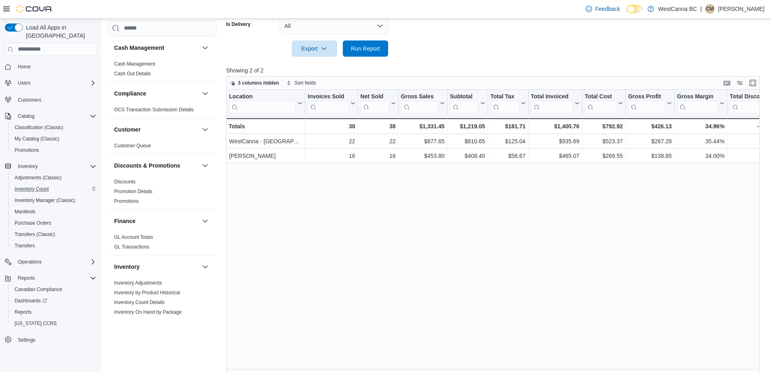
scroll to position [445, 0]
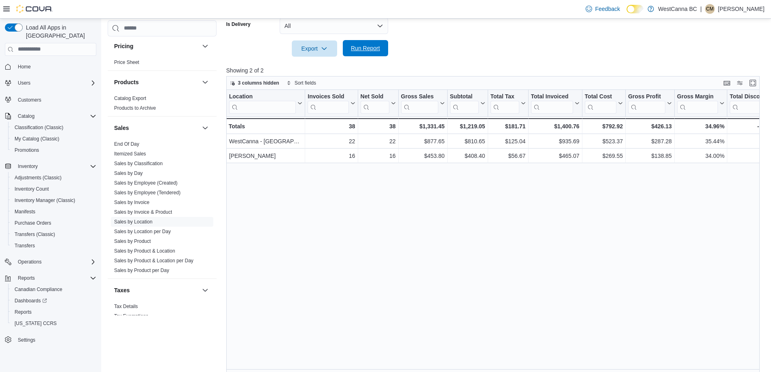
click at [369, 49] on span "Run Report" at bounding box center [365, 48] width 29 height 8
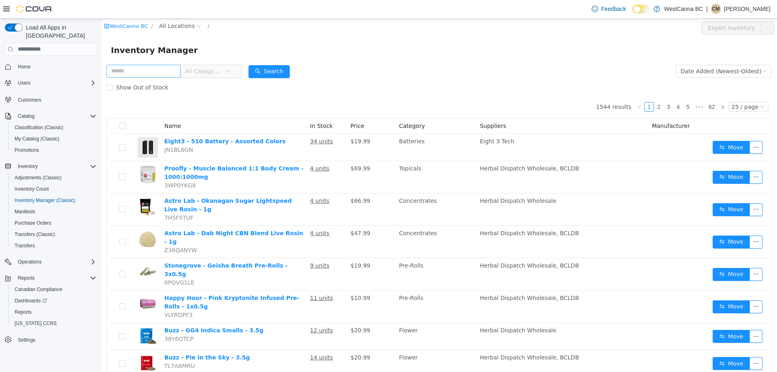
click at [164, 67] on input "text" at bounding box center [143, 70] width 74 height 13
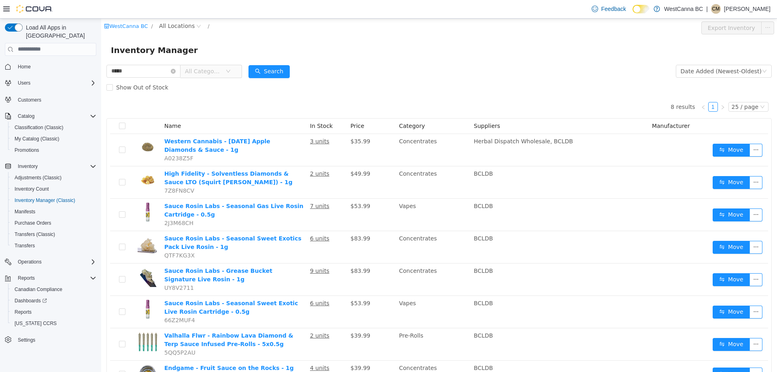
click at [209, 74] on span "All Categories" at bounding box center [203, 71] width 37 height 8
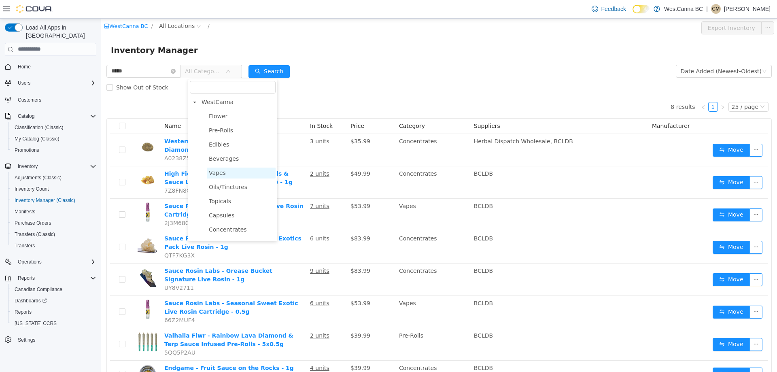
click at [220, 174] on span "Vapes" at bounding box center [217, 172] width 17 height 6
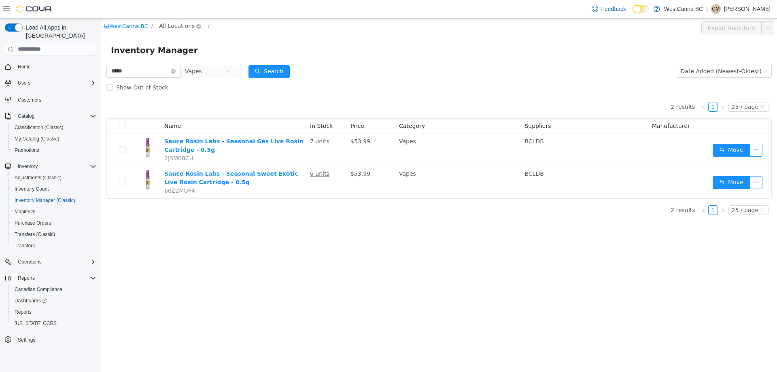
click at [179, 25] on span "All Locations" at bounding box center [177, 25] width 36 height 9
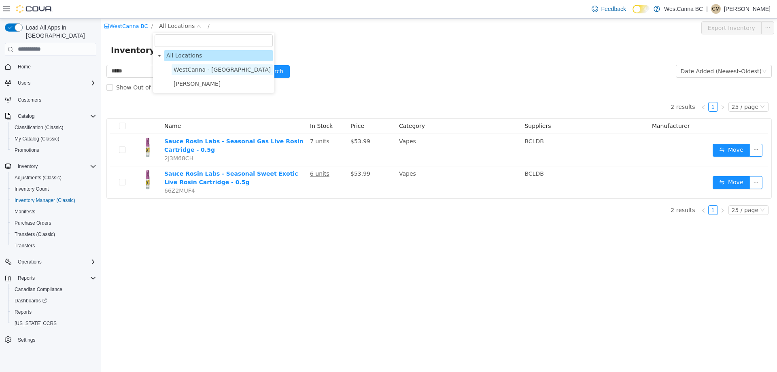
click at [189, 68] on span "WestCanna - [GEOGRAPHIC_DATA]" at bounding box center [222, 69] width 97 height 6
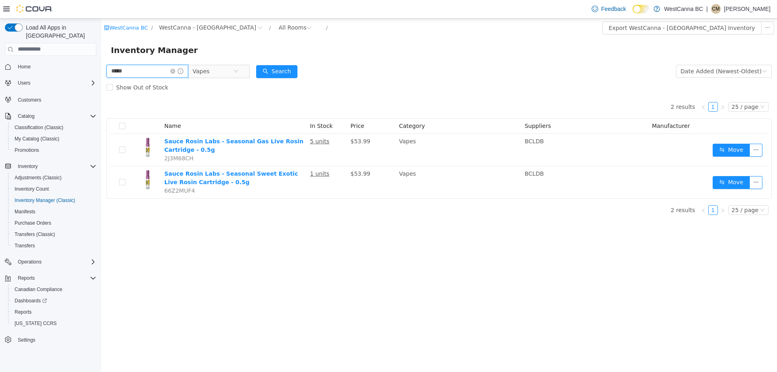
drag, startPoint x: 133, startPoint y: 67, endPoint x: 77, endPoint y: 68, distance: 56.2
click at [101, 68] on html "WestCanna [GEOGRAPHIC_DATA] / [GEOGRAPHIC_DATA] - [GEOGRAPHIC_DATA] / All Rooms…" at bounding box center [438, 194] width 675 height 353
type input "****"
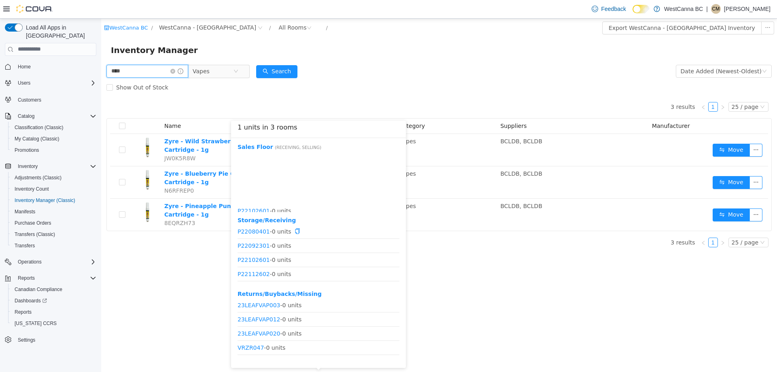
scroll to position [152, 0]
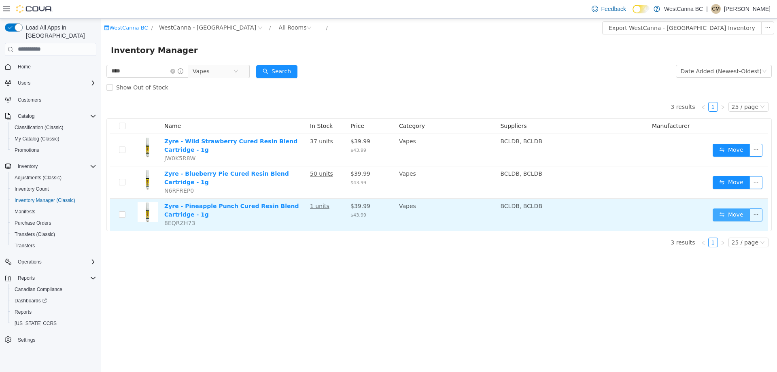
click at [718, 210] on button "Move" at bounding box center [730, 214] width 37 height 13
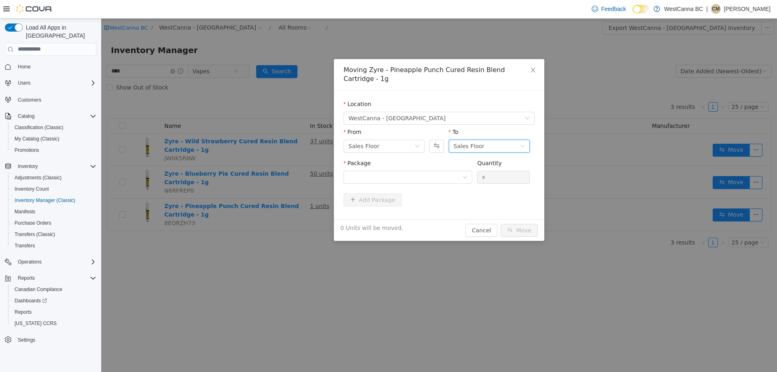
click at [467, 140] on div "Sales Floor" at bounding box center [468, 146] width 31 height 12
click at [475, 193] on li "Returns/Buybacks/Missing" at bounding box center [489, 191] width 81 height 13
click at [358, 171] on div at bounding box center [405, 177] width 114 height 12
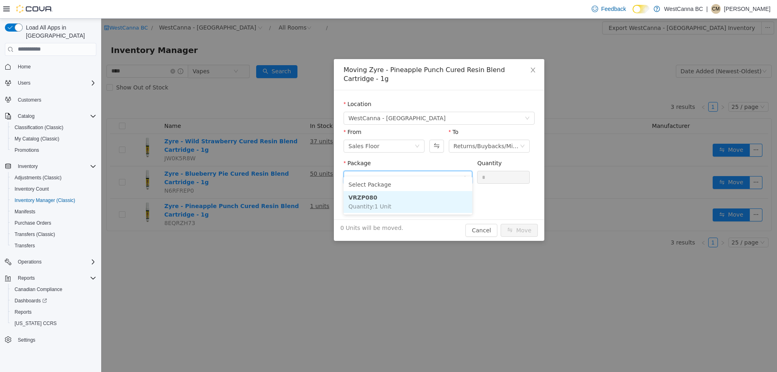
click at [398, 204] on li "VRZP080 Quantity : 1 Unit" at bounding box center [407, 202] width 129 height 22
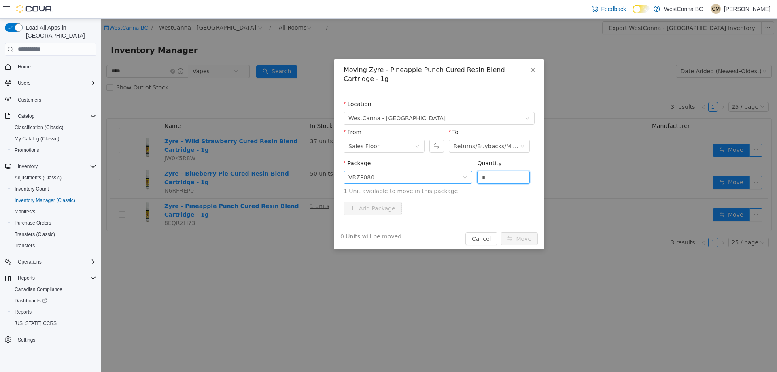
drag, startPoint x: 487, startPoint y: 168, endPoint x: 467, endPoint y: 169, distance: 19.9
click at [467, 169] on span "Package VRZP080 Quantity * 1 Unit available to move in this package" at bounding box center [438, 177] width 191 height 36
type input "*"
click at [500, 232] on button "Move" at bounding box center [518, 238] width 37 height 13
